Goal: Task Accomplishment & Management: Use online tool/utility

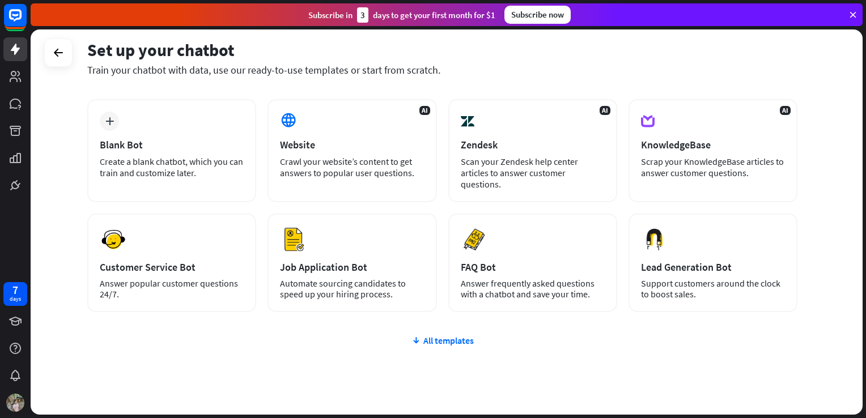
scroll to position [50, 0]
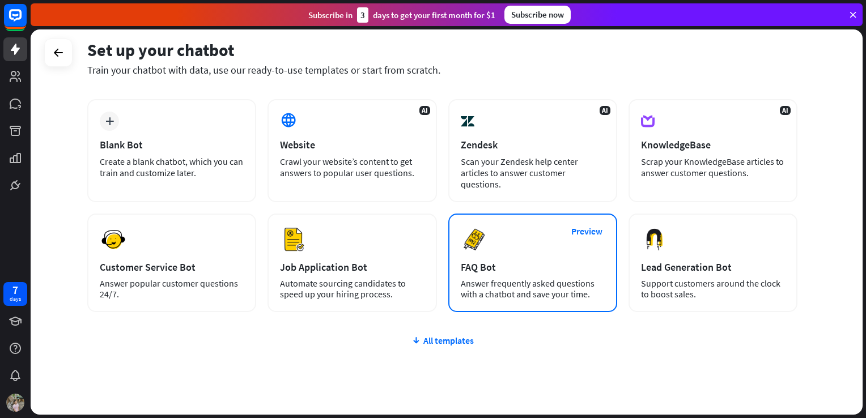
click at [467, 263] on div "FAQ Bot" at bounding box center [533, 267] width 144 height 13
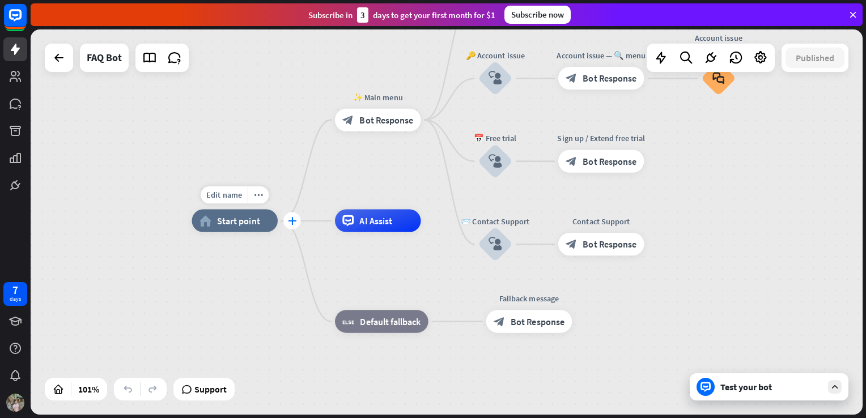
click at [291, 224] on icon "plus" at bounding box center [292, 221] width 9 height 8
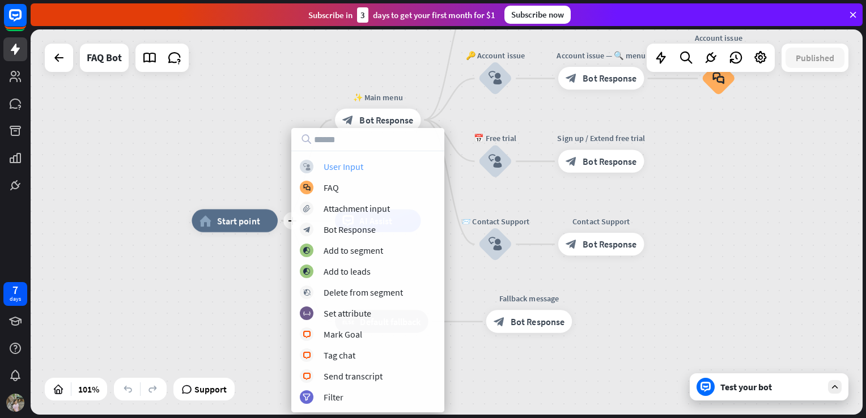
click at [340, 164] on div "User Input" at bounding box center [344, 166] width 40 height 11
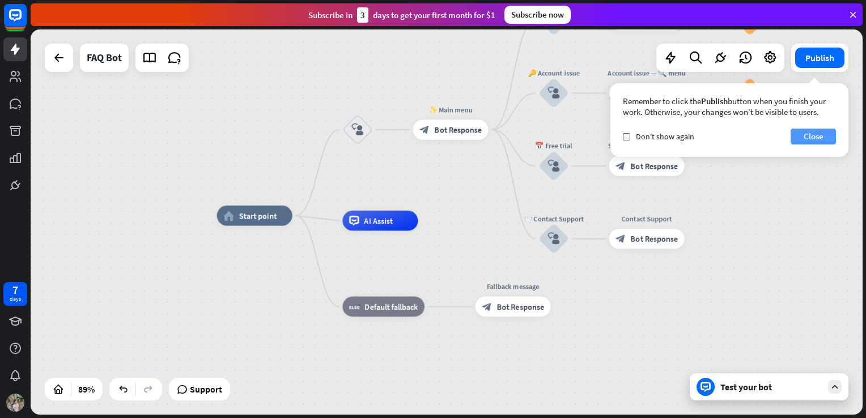
click at [809, 138] on button "Close" at bounding box center [813, 137] width 45 height 16
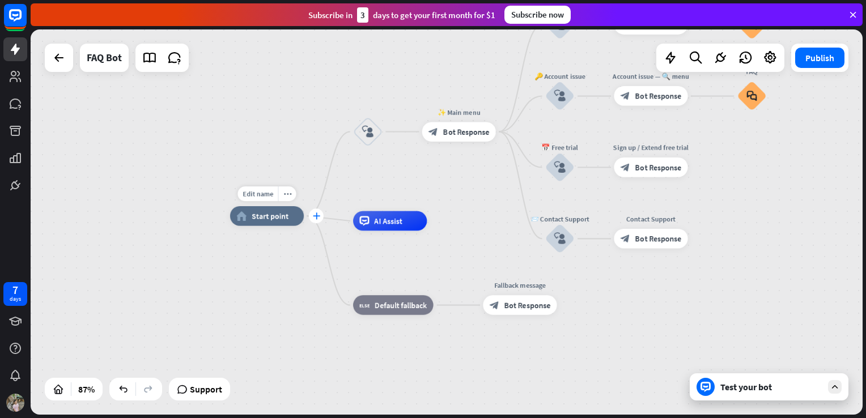
click at [313, 219] on icon "plus" at bounding box center [315, 216] width 7 height 7
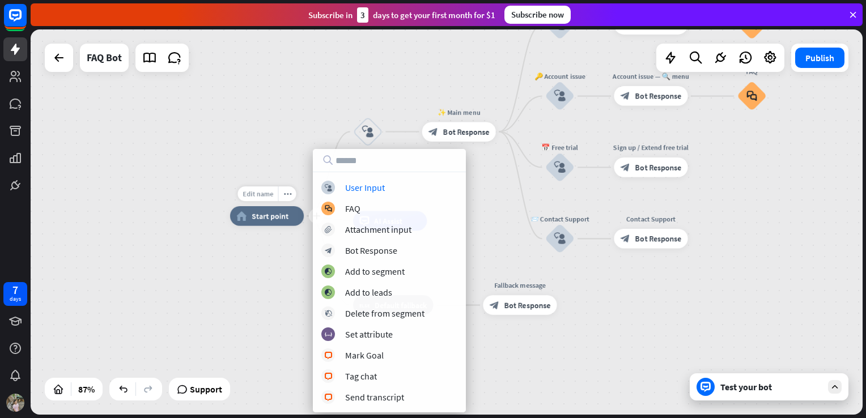
click at [258, 192] on span "Edit name" at bounding box center [258, 193] width 31 height 9
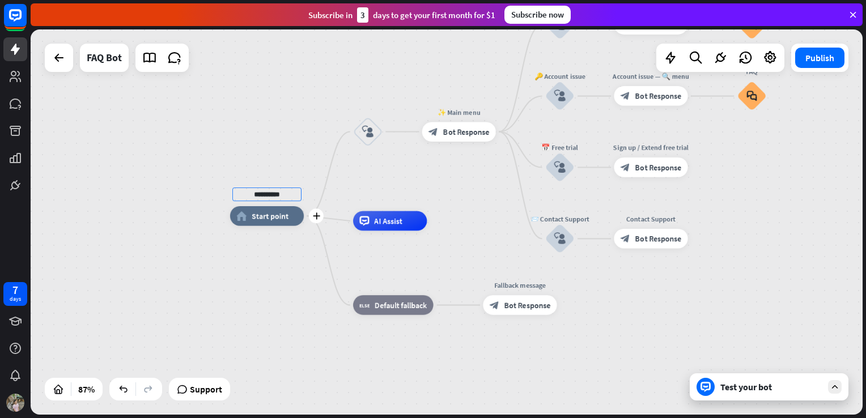
type input "**********"
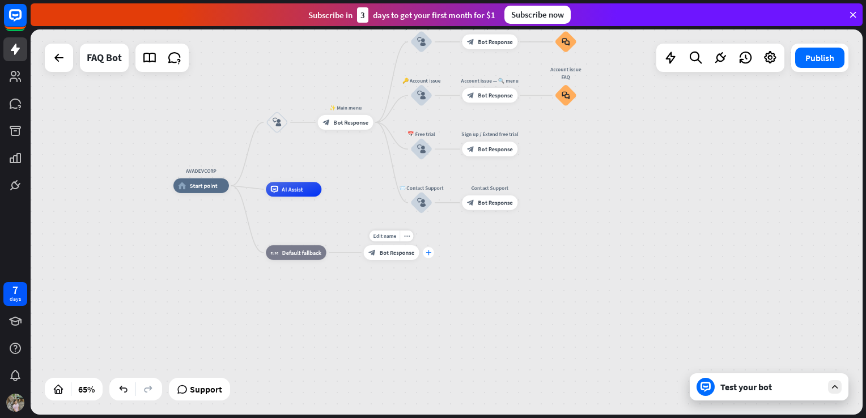
click at [424, 252] on div "plus" at bounding box center [428, 252] width 11 height 11
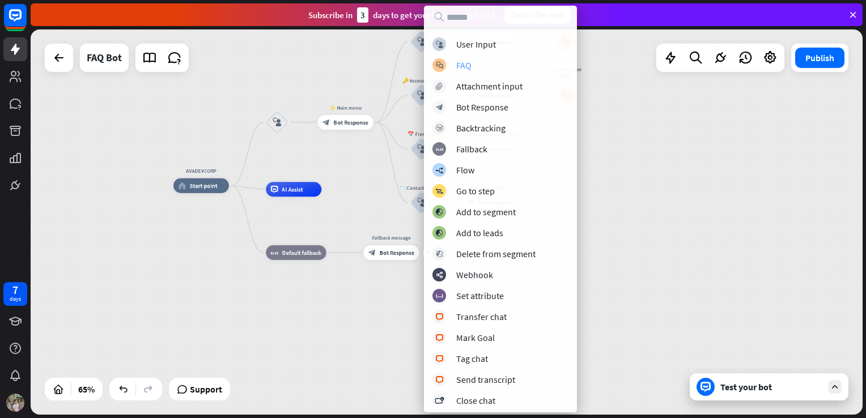
click at [456, 66] on div "block_faq FAQ" at bounding box center [501, 65] width 136 height 14
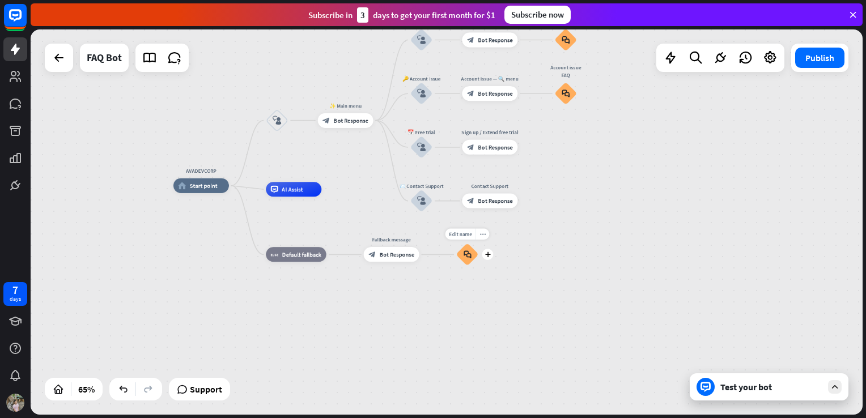
click at [471, 256] on icon "block_faq" at bounding box center [468, 255] width 8 height 8
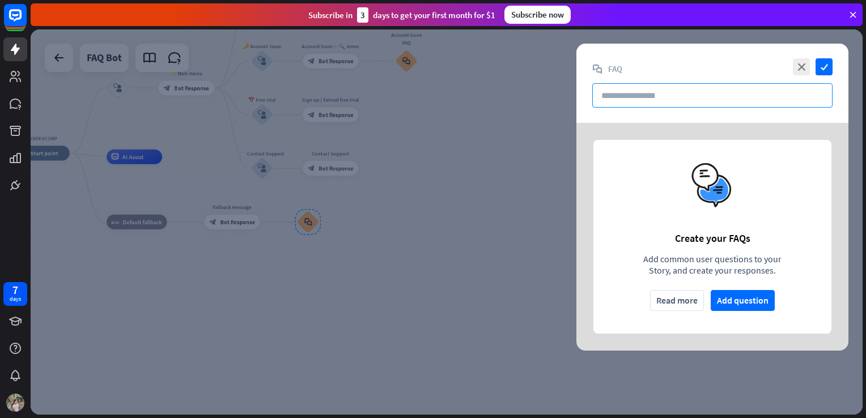
click at [624, 101] on input "text" at bounding box center [713, 95] width 240 height 24
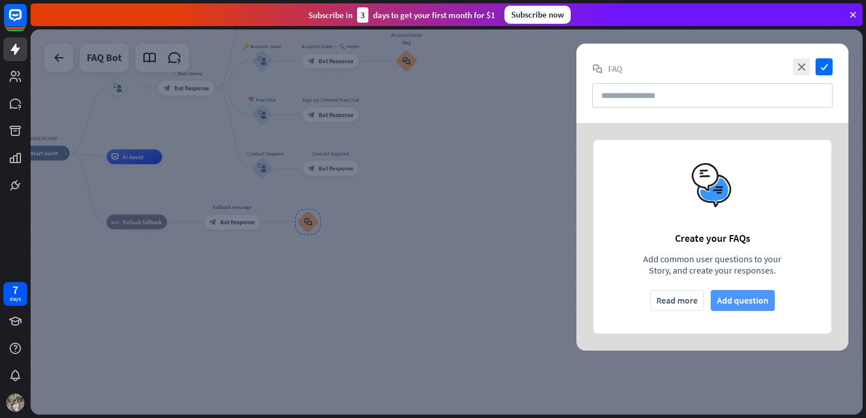
click at [726, 301] on button "Add question" at bounding box center [743, 300] width 64 height 21
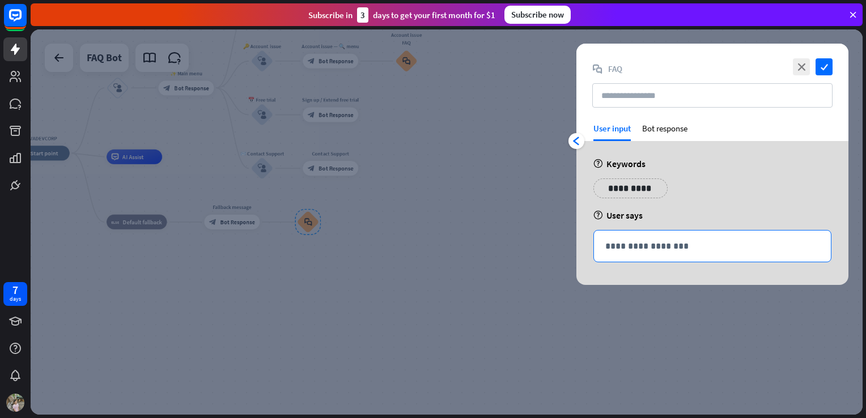
click at [680, 235] on div "**********" at bounding box center [712, 246] width 237 height 31
click at [660, 129] on div "Bot response" at bounding box center [664, 132] width 45 height 18
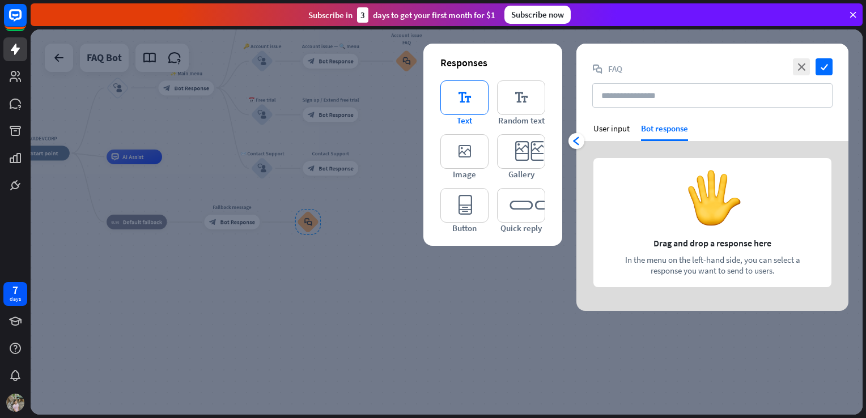
click at [455, 92] on icon "editor_text" at bounding box center [465, 98] width 48 height 35
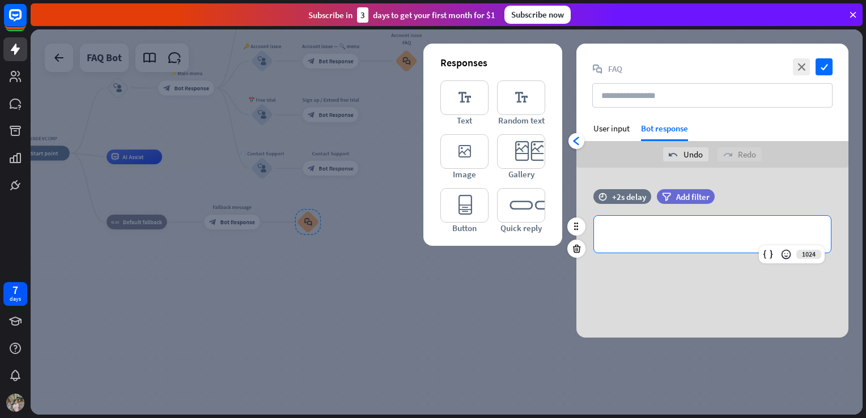
click at [632, 230] on p "**********" at bounding box center [713, 234] width 214 height 14
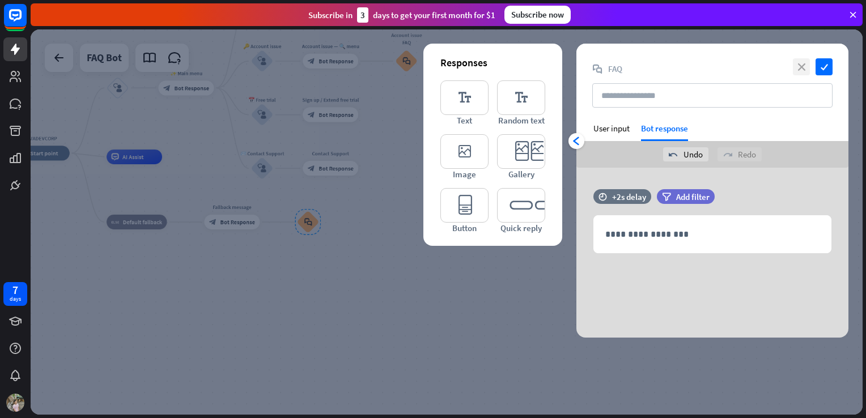
click at [802, 67] on icon "close" at bounding box center [801, 66] width 17 height 17
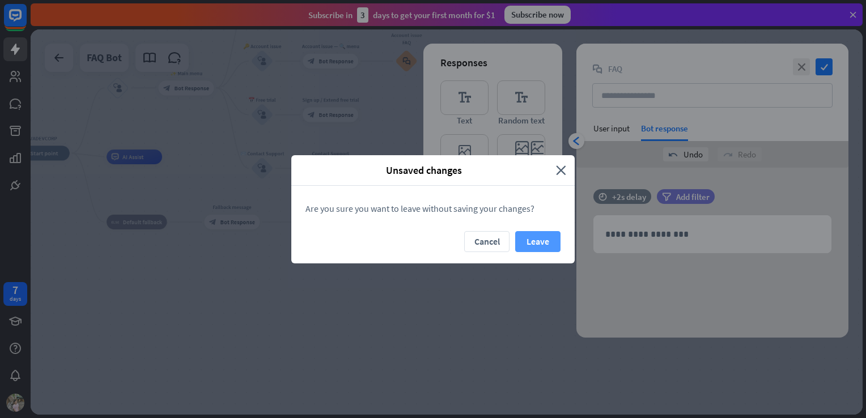
click at [538, 244] on button "Leave" at bounding box center [537, 241] width 45 height 21
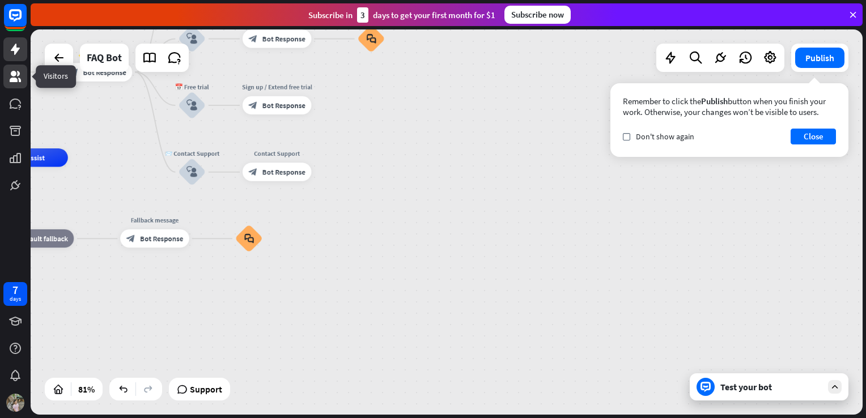
click at [11, 79] on icon at bounding box center [15, 76] width 11 height 11
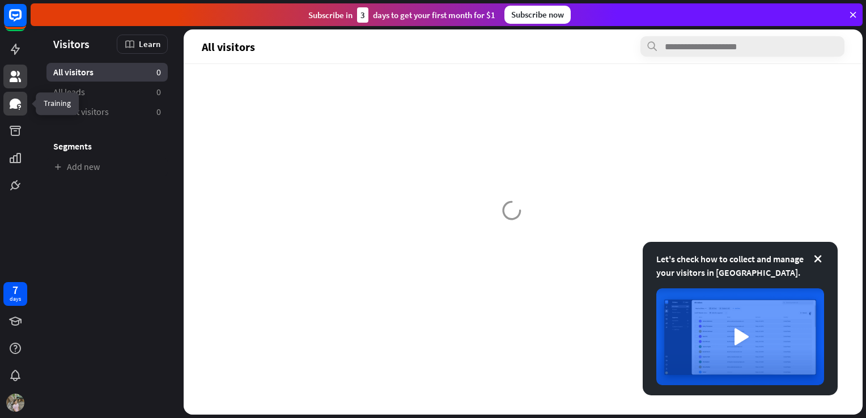
click at [14, 111] on link at bounding box center [15, 104] width 24 height 24
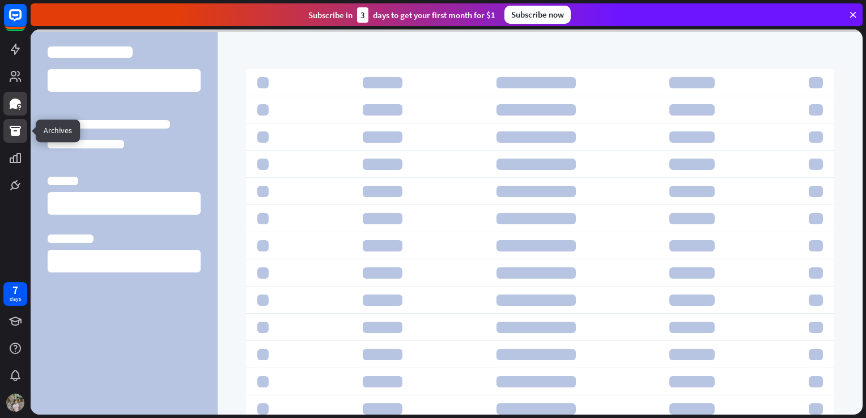
click at [15, 130] on icon at bounding box center [15, 131] width 11 height 10
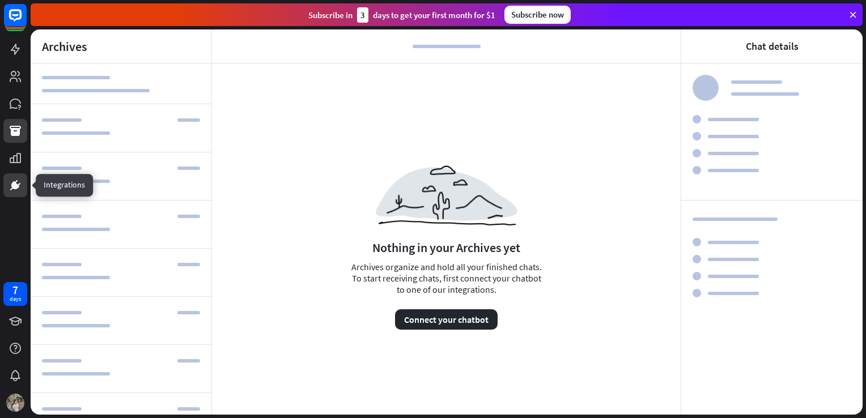
click at [14, 187] on icon at bounding box center [15, 185] width 7 height 7
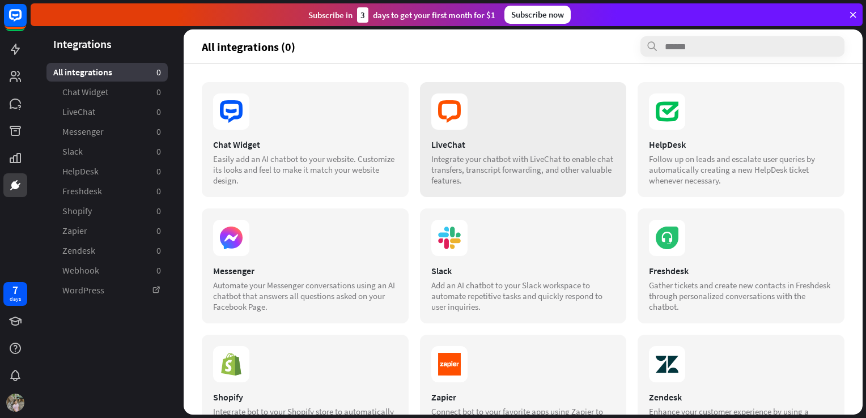
click at [513, 137] on div "LiveChat Integrate your chatbot with LiveChat to enable chat transfers, transcr…" at bounding box center [523, 139] width 207 height 115
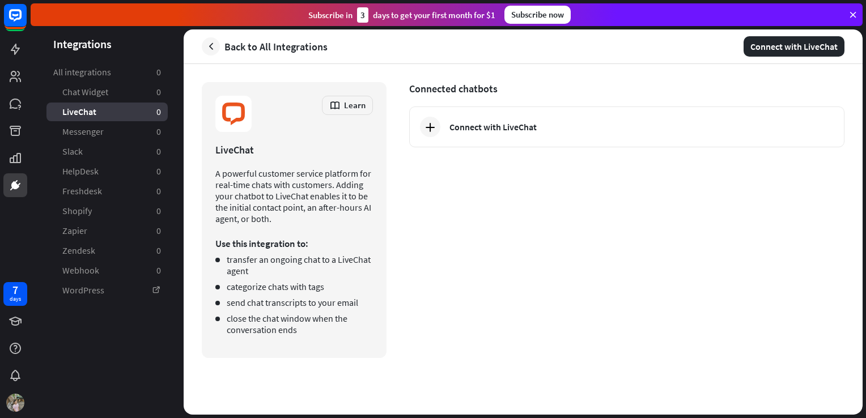
click at [513, 137] on div "Connect with LiveChat" at bounding box center [626, 127] width 435 height 41
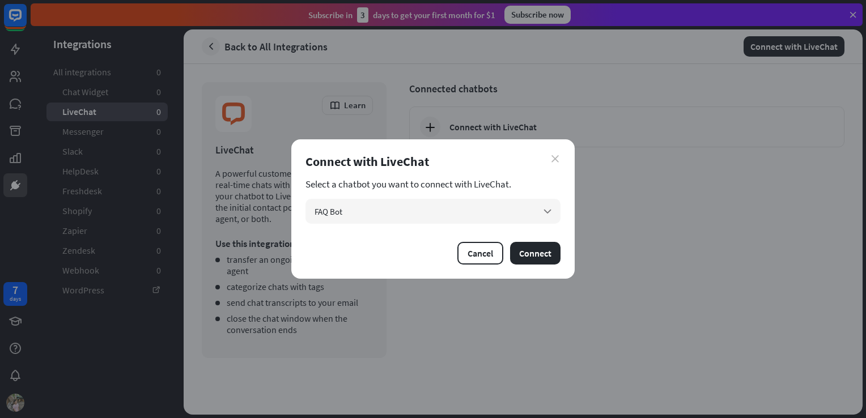
click at [554, 162] on icon "close" at bounding box center [555, 158] width 7 height 7
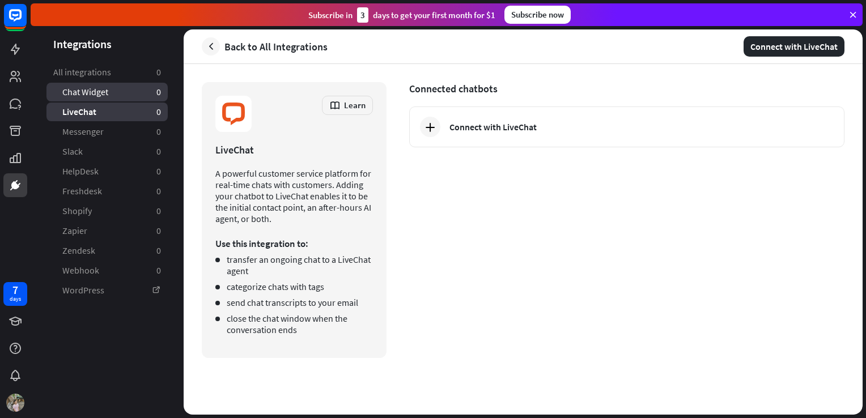
click at [82, 87] on span "Chat Widget" at bounding box center [85, 92] width 46 height 12
